Goal: Task Accomplishment & Management: Use online tool/utility

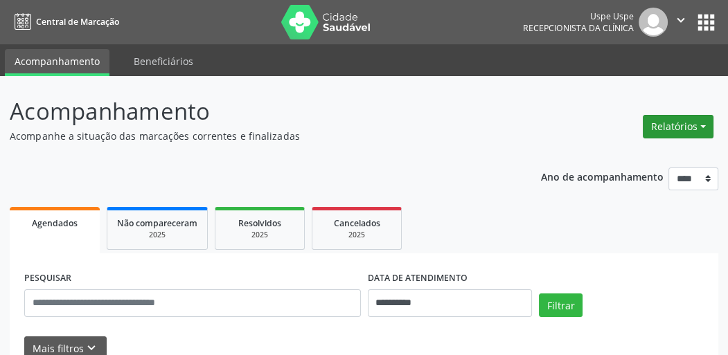
click at [655, 138] on div "Relatórios Agendamentos Procedimentos realizados" at bounding box center [678, 126] width 80 height 33
click at [661, 128] on button "Relatórios" at bounding box center [678, 127] width 71 height 24
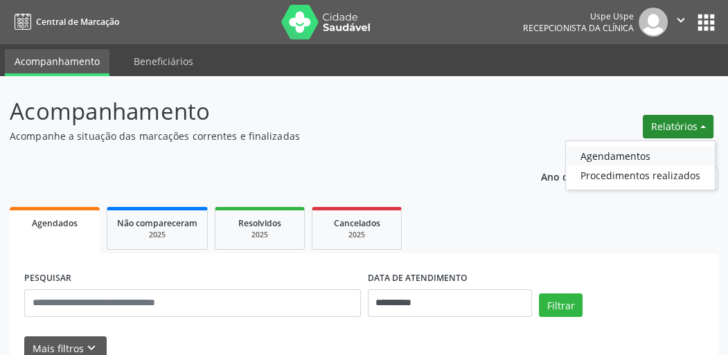
click at [593, 162] on link "Agendamentos" at bounding box center [640, 155] width 149 height 19
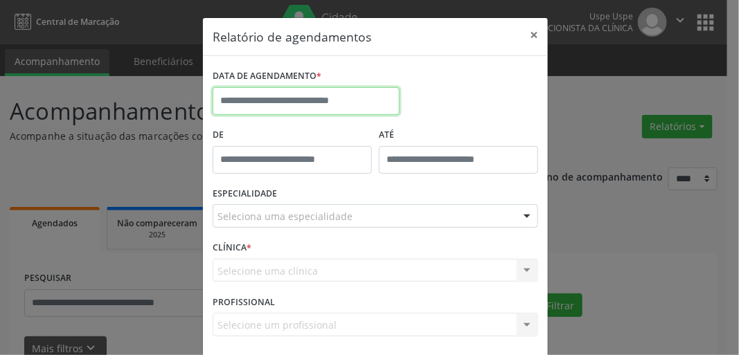
drag, startPoint x: 289, startPoint y: 102, endPoint x: 298, endPoint y: 102, distance: 9.0
click at [290, 102] on input "text" at bounding box center [306, 101] width 187 height 28
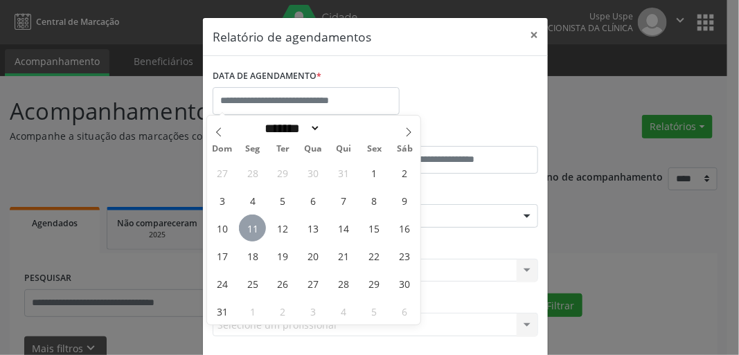
click at [253, 225] on span "11" at bounding box center [252, 228] width 27 height 27
type input "**********"
click at [253, 225] on span "11" at bounding box center [252, 228] width 27 height 27
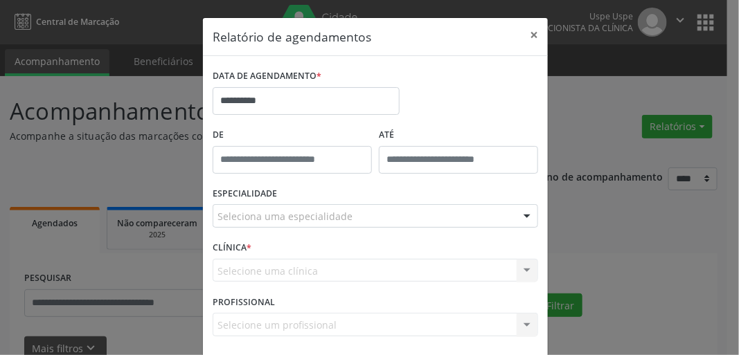
click at [268, 228] on div "ESPECIALIDADE Seleciona uma especialidade Todas as especialidades Alergologia A…" at bounding box center [375, 210] width 332 height 54
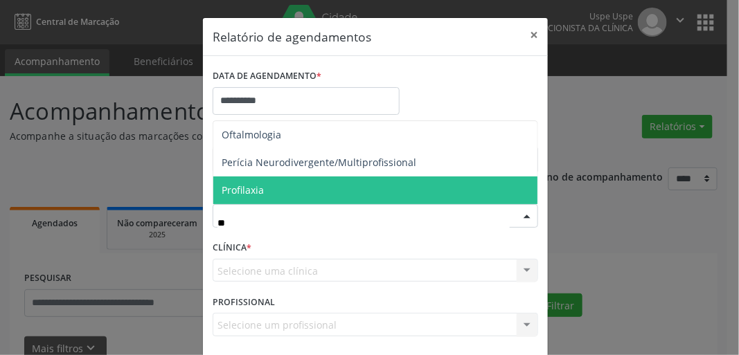
type input "***"
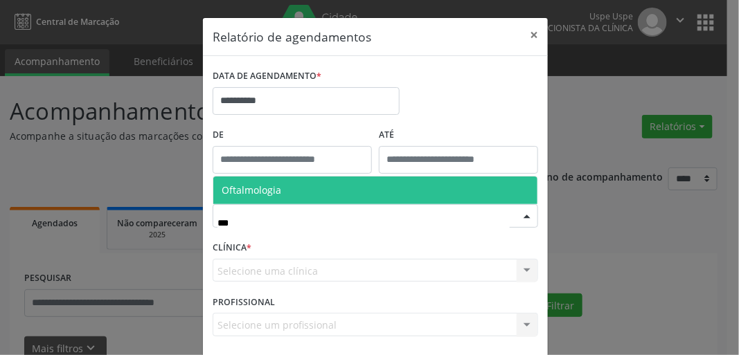
click at [285, 191] on span "Oftalmologia" at bounding box center [375, 191] width 324 height 28
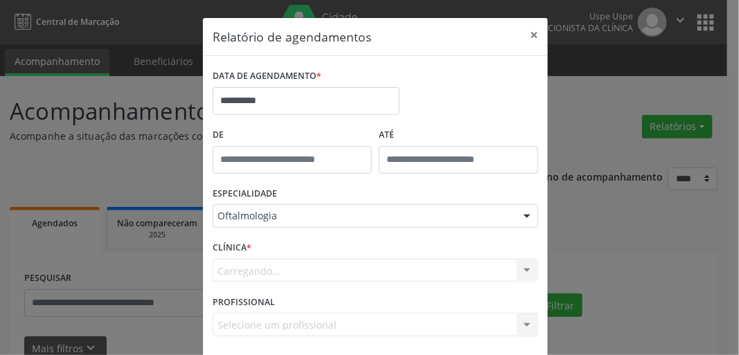
scroll to position [60, 0]
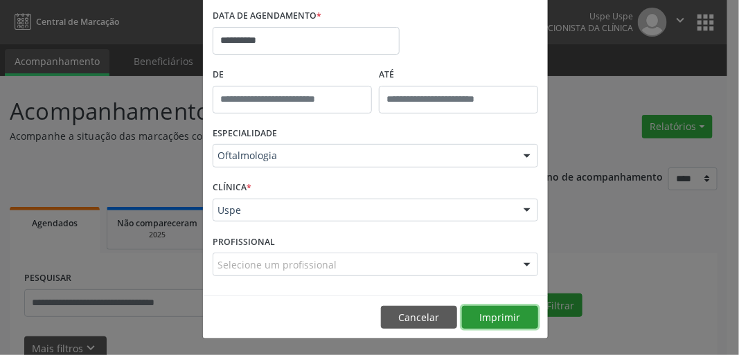
click at [504, 312] on button "Imprimir" at bounding box center [500, 318] width 76 height 24
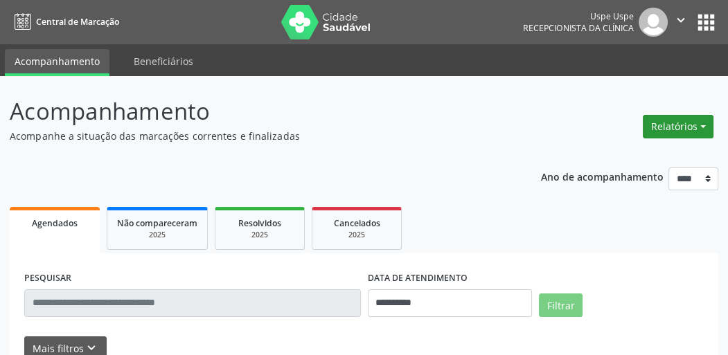
click at [683, 123] on button "Relatórios" at bounding box center [678, 127] width 71 height 24
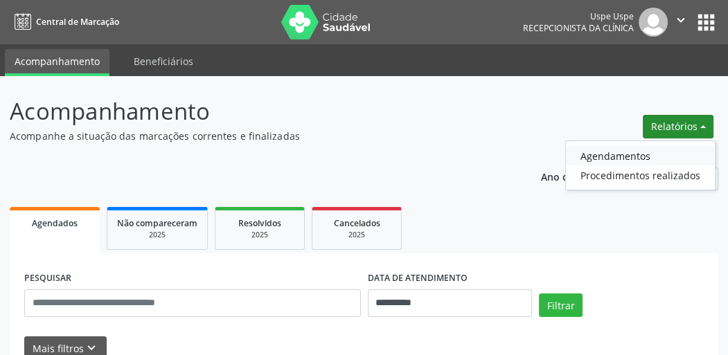
click at [629, 153] on link "Agendamentos" at bounding box center [640, 155] width 149 height 19
select select "*"
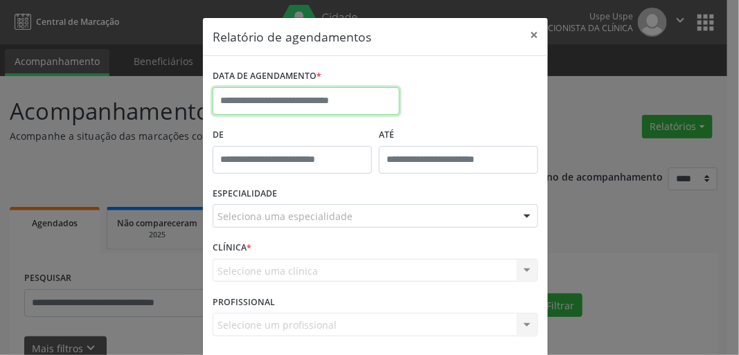
click at [323, 100] on input "text" at bounding box center [306, 101] width 187 height 28
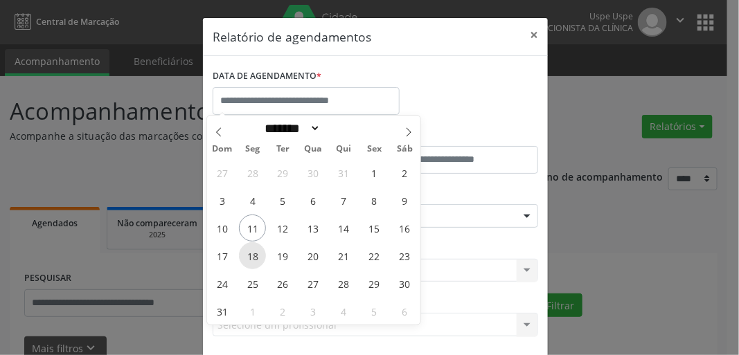
click at [249, 255] on span "18" at bounding box center [252, 255] width 27 height 27
type input "**********"
click at [253, 260] on span "18" at bounding box center [252, 255] width 27 height 27
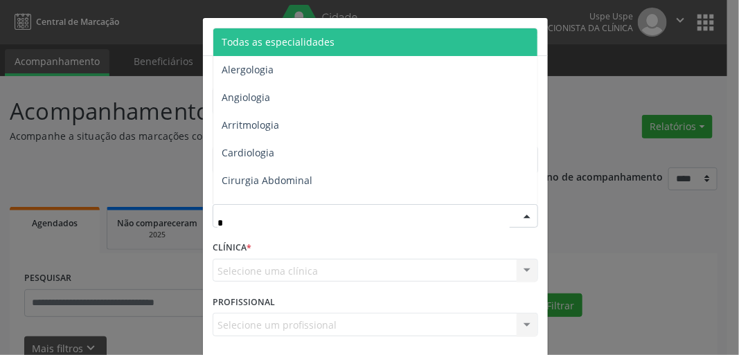
type input "**"
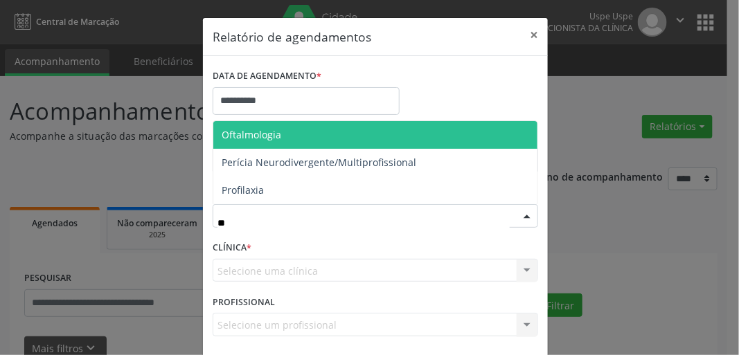
click at [343, 135] on span "Oftalmologia" at bounding box center [375, 135] width 324 height 28
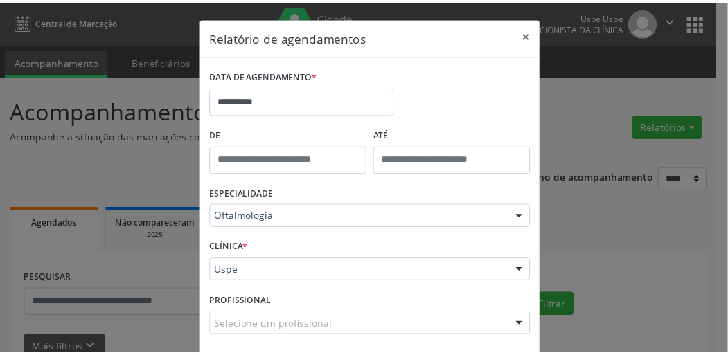
scroll to position [60, 0]
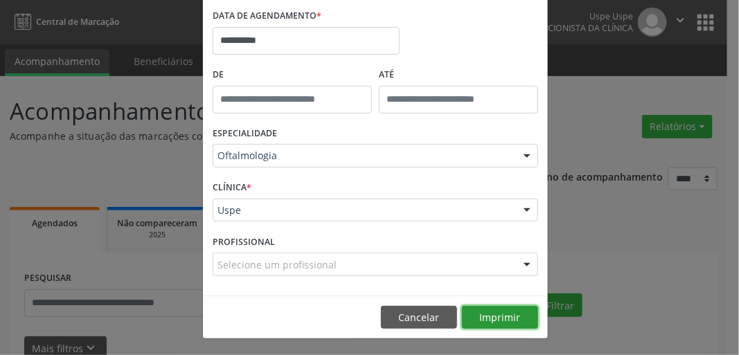
click at [494, 314] on button "Imprimir" at bounding box center [500, 318] width 76 height 24
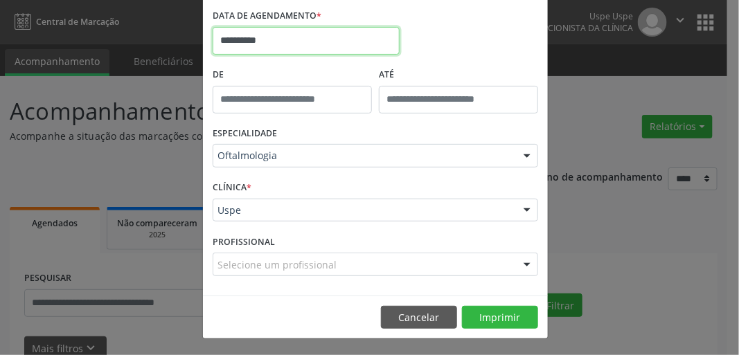
click at [281, 48] on input "**********" at bounding box center [306, 41] width 187 height 28
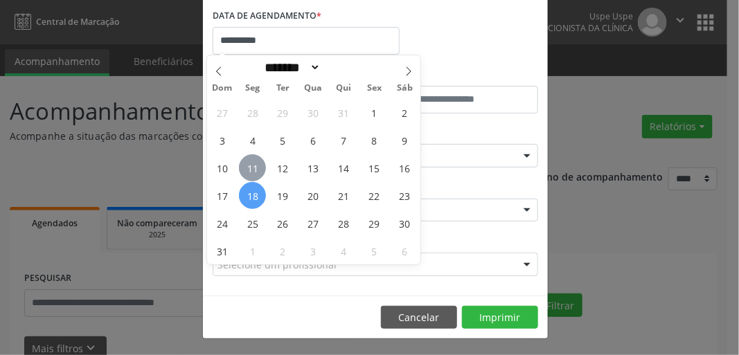
click at [249, 163] on span "11" at bounding box center [252, 167] width 27 height 27
type input "**********"
click at [249, 163] on span "11" at bounding box center [252, 167] width 27 height 27
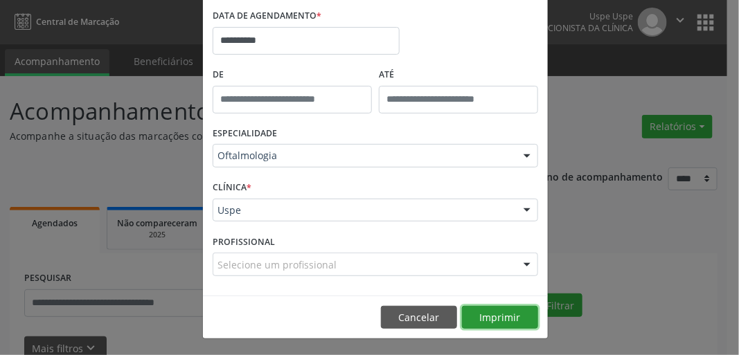
click at [494, 322] on button "Imprimir" at bounding box center [500, 318] width 76 height 24
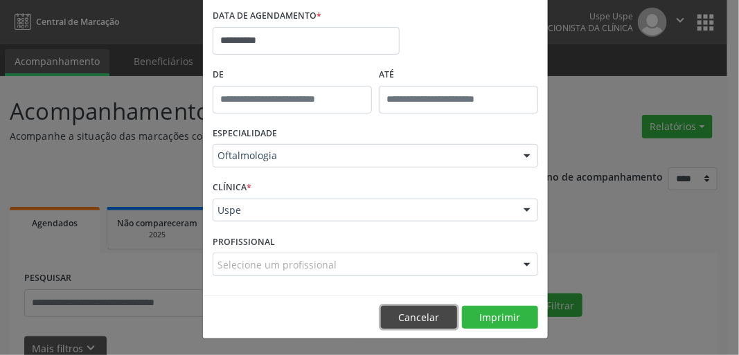
click at [406, 315] on button "Cancelar" at bounding box center [419, 318] width 76 height 24
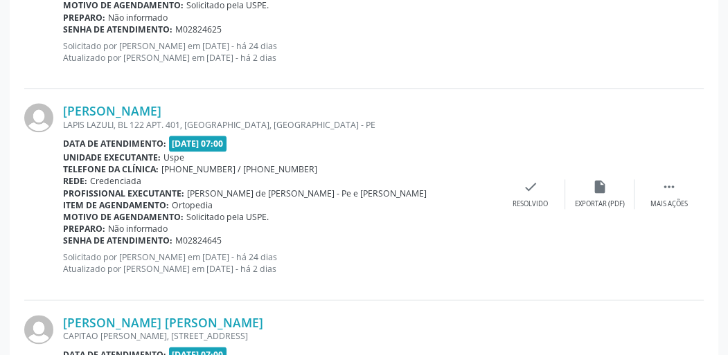
scroll to position [1454, 0]
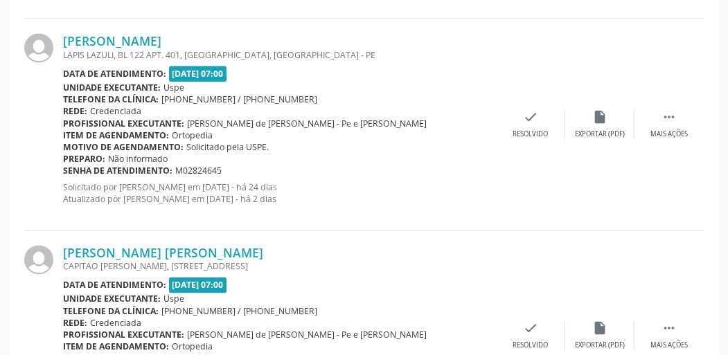
click at [388, 55] on div "LAPIS LAZULI, BL 122 APT. 401, [GEOGRAPHIC_DATA], [GEOGRAPHIC_DATA] - PE" at bounding box center [279, 55] width 433 height 12
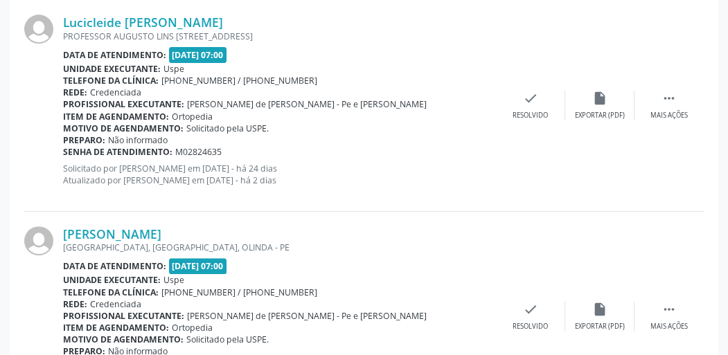
scroll to position [0, 0]
